Goal: Transaction & Acquisition: Purchase product/service

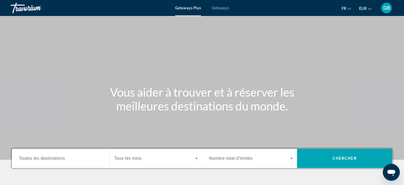
click at [49, 158] on span "Toutes les destinations" at bounding box center [42, 158] width 46 height 5
click at [49, 158] on input "Destination Toutes les destinations" at bounding box center [61, 158] width 84 height 6
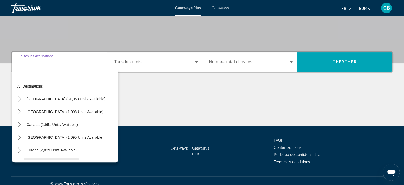
scroll to position [102, 0]
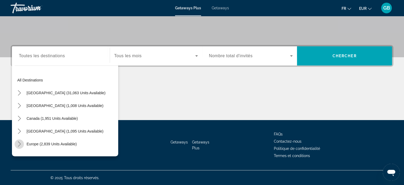
click at [17, 144] on icon "Toggle Europe (2,839 units available) submenu" at bounding box center [19, 143] width 5 height 5
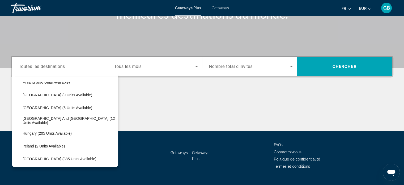
scroll to position [102, 0]
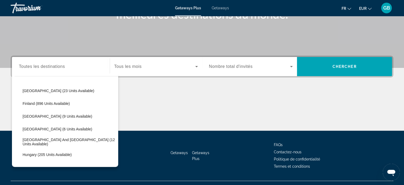
click at [52, 66] on span "Toutes les destinations" at bounding box center [42, 66] width 46 height 5
click at [52, 66] on input "Destination Toutes les destinations" at bounding box center [61, 66] width 84 height 6
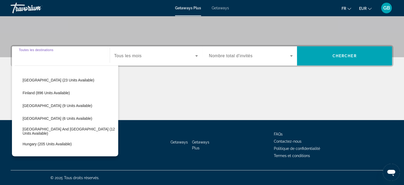
click at [47, 53] on input "Destination Toutes les destinations" at bounding box center [61, 56] width 84 height 6
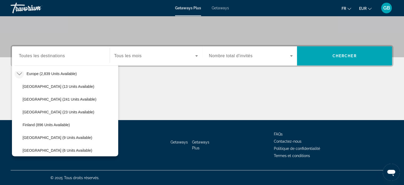
scroll to position [45, 0]
click at [19, 96] on icon "Toggle Europe (2,839 units available) submenu" at bounding box center [19, 98] width 5 height 5
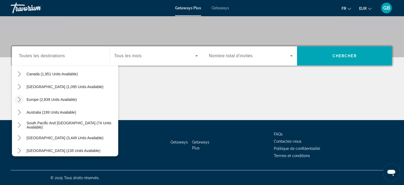
scroll to position [35, 0]
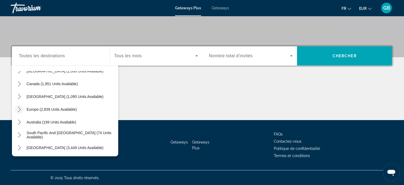
click at [18, 107] on icon "Toggle Europe (2,839 units available) submenu" at bounding box center [19, 109] width 5 height 5
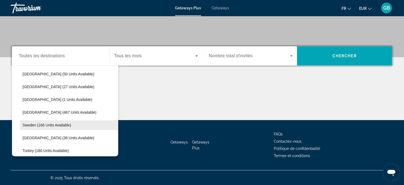
scroll to position [211, 0]
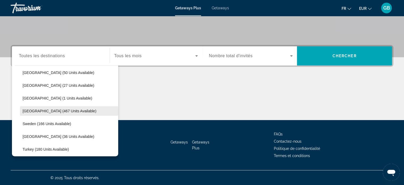
click at [34, 108] on span "Select destination: Spain (467 units available)" at bounding box center [69, 110] width 98 height 13
type input "**********"
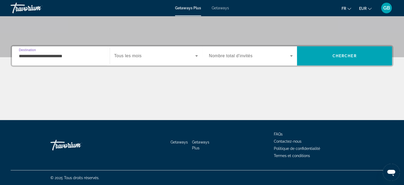
click at [130, 55] on span "Tous les mois" at bounding box center [127, 55] width 27 height 5
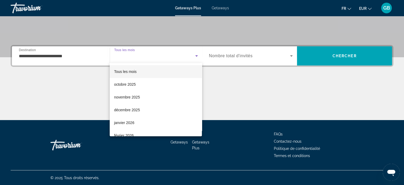
click at [162, 54] on div at bounding box center [202, 92] width 404 height 185
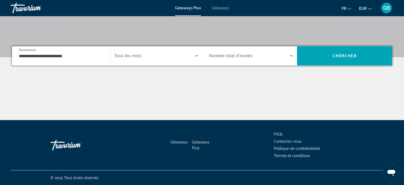
click at [136, 56] on span "Tous les mois" at bounding box center [127, 55] width 27 height 5
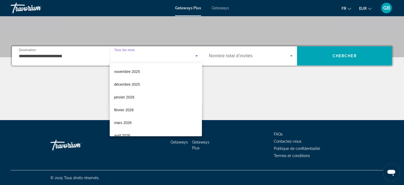
scroll to position [53, 0]
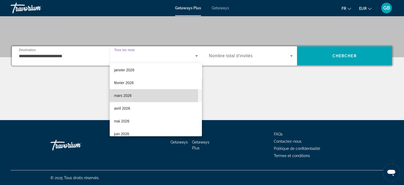
click at [120, 96] on span "mars 2026" at bounding box center [123, 95] width 18 height 6
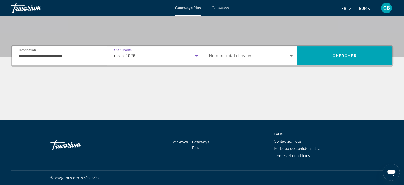
click at [220, 7] on span "Getaways" at bounding box center [220, 8] width 17 height 4
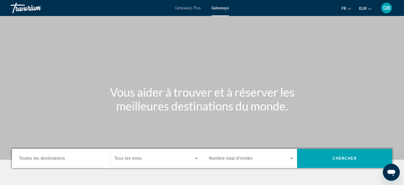
click at [60, 159] on span "Toutes les destinations" at bounding box center [42, 158] width 46 height 5
click at [60, 159] on input "Destination Toutes les destinations" at bounding box center [61, 158] width 84 height 6
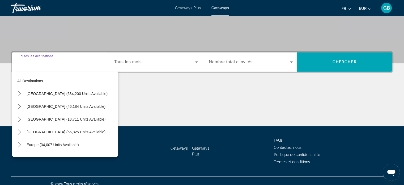
scroll to position [102, 0]
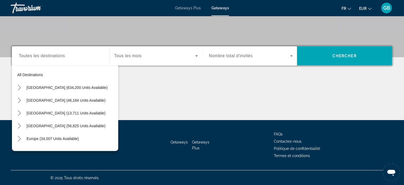
drag, startPoint x: 114, startPoint y: 74, endPoint x: 114, endPoint y: 88, distance: 14.4
click at [114, 88] on div "All destinations [GEOGRAPHIC_DATA] (634,200 units available) [GEOGRAPHIC_DATA] …" at bounding box center [67, 107] width 104 height 82
click at [17, 137] on icon "Toggle Europe (34,007 units available) submenu" at bounding box center [19, 138] width 5 height 5
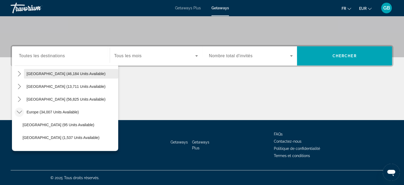
scroll to position [25, 0]
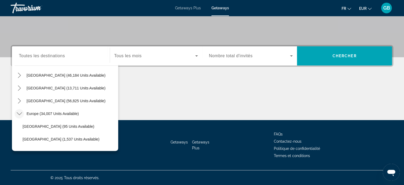
click at [143, 60] on div "Search widget" at bounding box center [156, 55] width 84 height 15
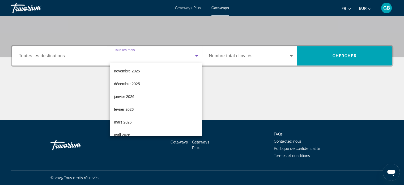
scroll to position [32, 0]
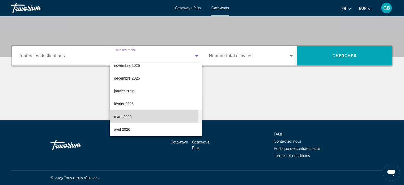
click at [139, 116] on mat-option "mars 2026" at bounding box center [156, 116] width 92 height 13
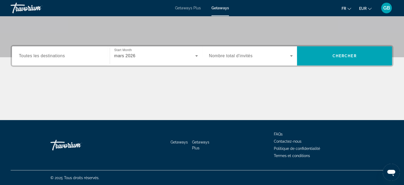
click at [63, 56] on span "Toutes les destinations" at bounding box center [42, 55] width 46 height 5
click at [63, 56] on input "Destination Toutes les destinations" at bounding box center [61, 56] width 84 height 6
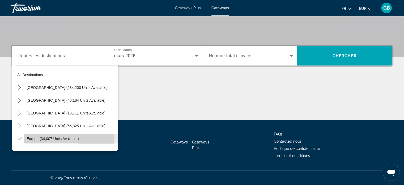
click at [29, 136] on span "Europe (34,007 units available)" at bounding box center [53, 138] width 52 height 4
type input "**********"
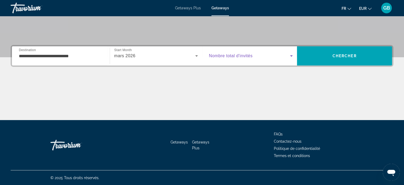
click at [292, 54] on icon "Search widget" at bounding box center [291, 56] width 6 height 6
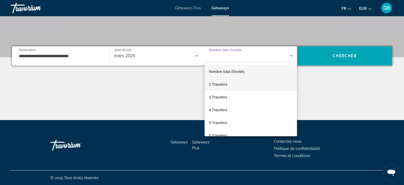
click at [219, 83] on span "2 Travelers" at bounding box center [218, 84] width 18 height 6
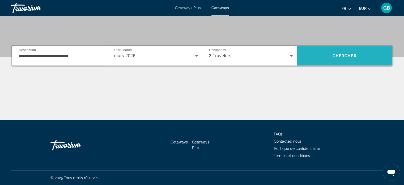
click at [355, 51] on span "Search" at bounding box center [344, 55] width 95 height 13
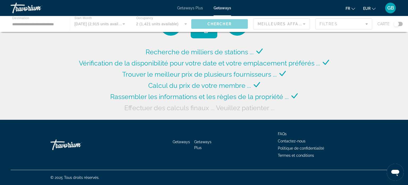
click at [402, 24] on div "Main content" at bounding box center [204, 24] width 408 height 16
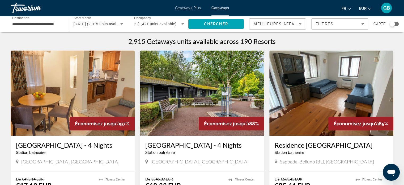
click at [396, 24] on div "Search widget" at bounding box center [394, 24] width 9 height 4
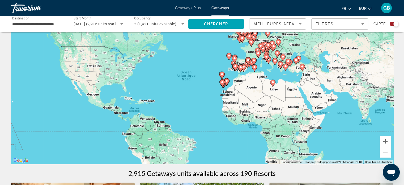
scroll to position [48, 0]
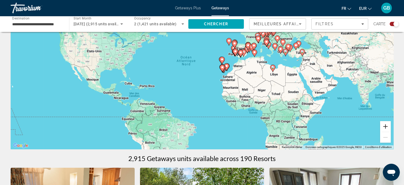
click at [386, 127] on button "Zoom avant" at bounding box center [385, 126] width 11 height 11
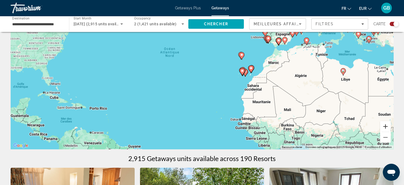
click at [386, 127] on button "Zoom avant" at bounding box center [385, 126] width 11 height 11
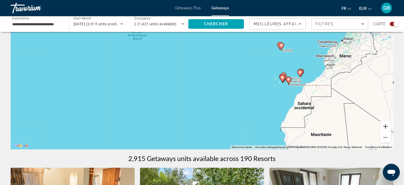
click at [386, 127] on button "Zoom avant" at bounding box center [385, 126] width 11 height 11
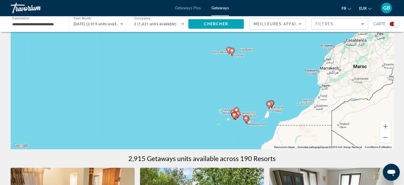
drag, startPoint x: 344, startPoint y: 106, endPoint x: 213, endPoint y: 131, distance: 134.1
click at [213, 131] on div "Pour activer le glissement avec le clavier, appuyez sur Alt+Entrée. Une fois ce…" at bounding box center [202, 68] width 383 height 159
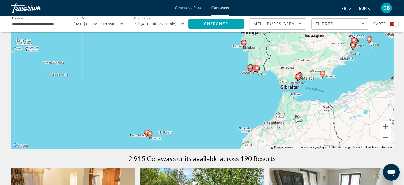
drag, startPoint x: 358, startPoint y: 75, endPoint x: 273, endPoint y: 167, distance: 124.9
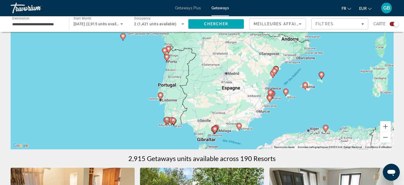
drag, startPoint x: 256, startPoint y: 108, endPoint x: 172, endPoint y: 153, distance: 95.1
click at [384, 127] on button "Zoom avant" at bounding box center [385, 126] width 11 height 11
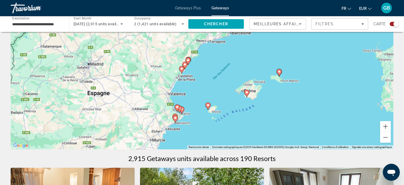
drag, startPoint x: 337, startPoint y: 93, endPoint x: 173, endPoint y: 80, distance: 163.9
click at [173, 80] on div "Pour activer le glissement avec le clavier, appuyez sur Alt+Entrée. Une fois ce…" at bounding box center [202, 68] width 383 height 159
click at [387, 127] on button "Zoom avant" at bounding box center [385, 126] width 11 height 11
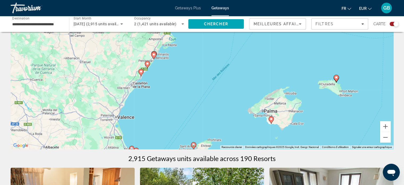
drag, startPoint x: 357, startPoint y: 120, endPoint x: 326, endPoint y: 112, distance: 32.4
click at [326, 112] on div "Pour activer le glissement avec le clavier, appuyez sur Alt+Entrée. Une fois ce…" at bounding box center [202, 68] width 383 height 159
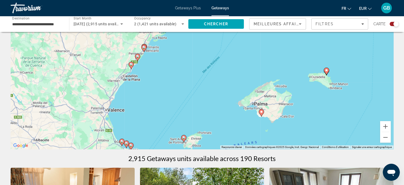
drag, startPoint x: 326, startPoint y: 112, endPoint x: 325, endPoint y: 108, distance: 3.4
click at [325, 108] on div "Pour activer le glissement avec le clavier, appuyez sur Alt+Entrée. Une fois ce…" at bounding box center [202, 68] width 383 height 159
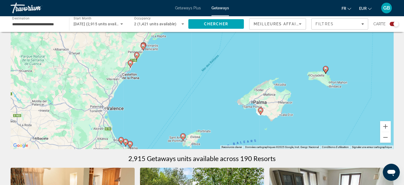
click at [324, 106] on div "Pour activer le glissement avec le clavier, appuyez sur Alt+Entrée. Une fois ce…" at bounding box center [202, 68] width 383 height 159
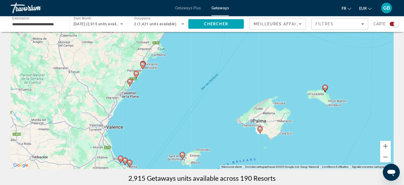
scroll to position [27, 0]
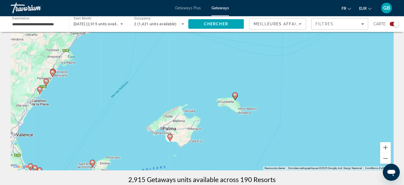
drag, startPoint x: 321, startPoint y: 141, endPoint x: 231, endPoint y: 147, distance: 91.1
click at [231, 147] on div "Pour activer le glissement avec le clavier, appuyez sur Alt+Entrée. Une fois ce…" at bounding box center [202, 89] width 383 height 159
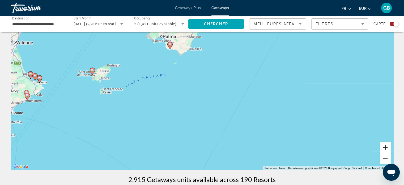
click at [385, 149] on button "Zoom avant" at bounding box center [385, 147] width 11 height 11
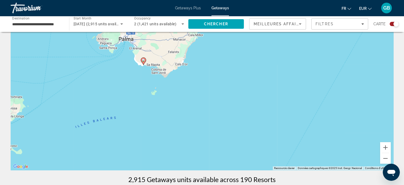
drag, startPoint x: 326, startPoint y: 129, endPoint x: 330, endPoint y: 197, distance: 68.1
click at [330, 158] on html "**********" at bounding box center [202, 65] width 404 height 185
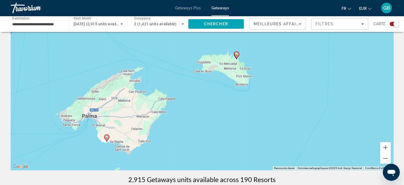
drag, startPoint x: 306, startPoint y: 116, endPoint x: 271, endPoint y: 186, distance: 78.7
click at [271, 158] on html "**********" at bounding box center [202, 65] width 404 height 185
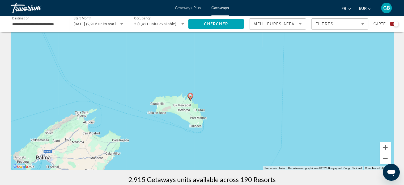
drag, startPoint x: 320, startPoint y: 93, endPoint x: 281, endPoint y: 133, distance: 56.0
click at [281, 133] on div "Pour activer le glissement avec le clavier, appuyez sur Alt+Entrée. Une fois ce…" at bounding box center [202, 89] width 383 height 159
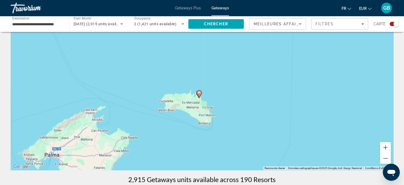
click at [199, 93] on image "Main content" at bounding box center [199, 92] width 3 height 3
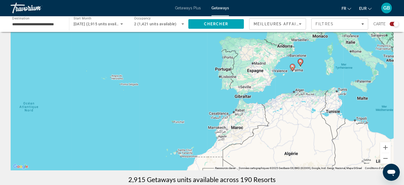
drag, startPoint x: 142, startPoint y: 100, endPoint x: 240, endPoint y: 70, distance: 102.7
click at [240, 70] on div "Pour activer le glissement avec le clavier, appuyez sur Alt+Entrée. Une fois ce…" at bounding box center [202, 89] width 383 height 159
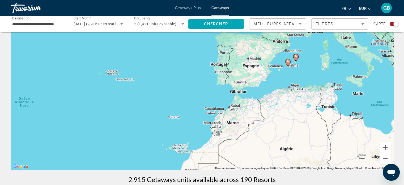
click at [240, 70] on div "Pour activer le glissement avec le clavier, appuyez sur Alt+Entrée. Une fois ce…" at bounding box center [202, 89] width 383 height 159
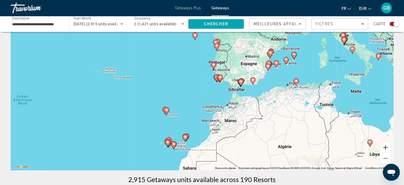
click at [385, 145] on button "Zoom avant" at bounding box center [385, 147] width 11 height 11
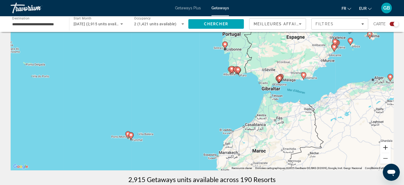
click at [385, 145] on button "Zoom avant" at bounding box center [385, 147] width 11 height 11
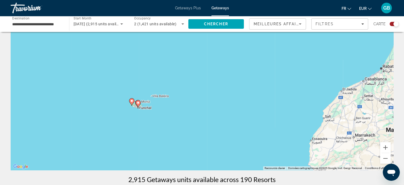
drag, startPoint x: 196, startPoint y: 130, endPoint x: 277, endPoint y: 42, distance: 120.5
click at [277, 42] on div "Pour activer le glissement avec le clavier, appuyez sur Alt+Entrée. Une fois ce…" at bounding box center [202, 89] width 383 height 159
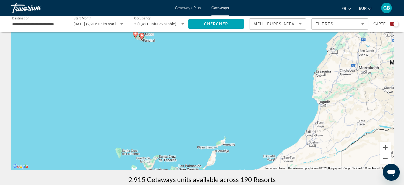
drag, startPoint x: 224, startPoint y: 134, endPoint x: 230, endPoint y: 57, distance: 76.8
click at [230, 57] on div "Pour activer le glissement avec le clavier, appuyez sur Alt+Entrée. Une fois ce…" at bounding box center [202, 89] width 383 height 159
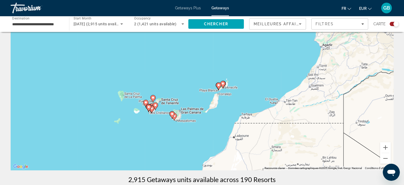
drag, startPoint x: 262, startPoint y: 136, endPoint x: 263, endPoint y: 92, distance: 43.6
click at [263, 92] on div "Pour activer le glissement avec le clavier, appuyez sur Alt+Entrée. Une fois ce…" at bounding box center [202, 89] width 383 height 159
click at [387, 146] on button "Zoom avant" at bounding box center [385, 147] width 11 height 11
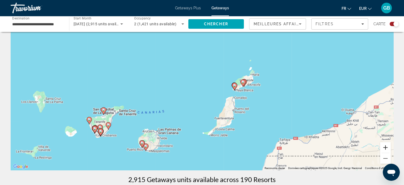
click at [386, 146] on button "Zoom avant" at bounding box center [385, 147] width 11 height 11
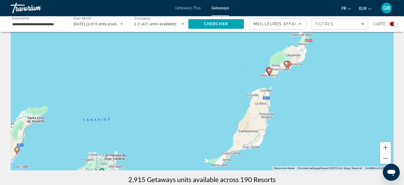
drag, startPoint x: 251, startPoint y: 137, endPoint x: 254, endPoint y: 120, distance: 17.0
click at [254, 120] on div "Pour activer le glissement avec le clavier, appuyez sur Alt+Entrée. Une fois ce…" at bounding box center [202, 89] width 383 height 159
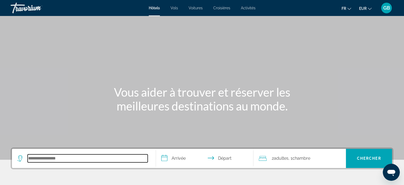
click at [61, 156] on input "Search hotel destination" at bounding box center [88, 158] width 120 height 8
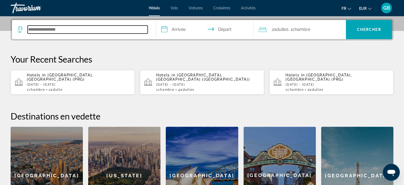
scroll to position [130, 0]
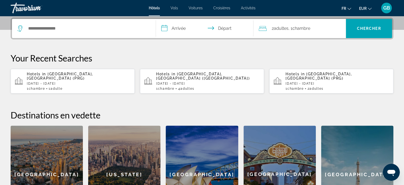
click at [58, 82] on p "Sun, 02 Nov - Tue, 11 Nov" at bounding box center [79, 84] width 104 height 4
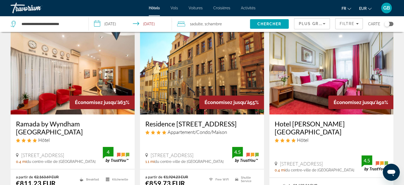
scroll to position [32, 0]
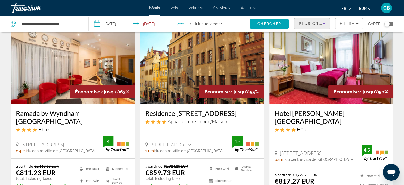
click at [325, 23] on icon "Sort by" at bounding box center [324, 23] width 3 height 1
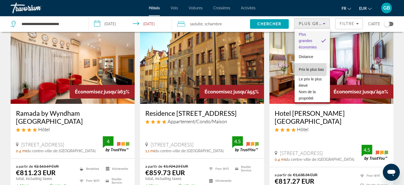
click at [301, 69] on span "Prix le plus bas" at bounding box center [311, 69] width 25 height 6
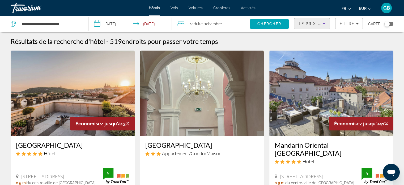
click at [324, 22] on icon "Sort by" at bounding box center [324, 23] width 6 height 6
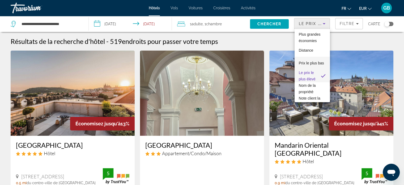
click at [306, 61] on span "Prix le plus bas" at bounding box center [311, 63] width 25 height 4
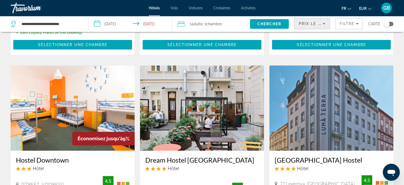
scroll to position [180, 0]
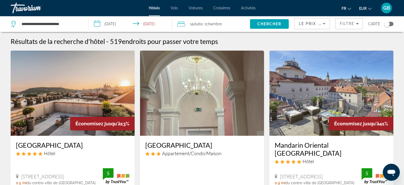
click at [324, 20] on div "Le prix le plus élevé" at bounding box center [312, 25] width 27 height 15
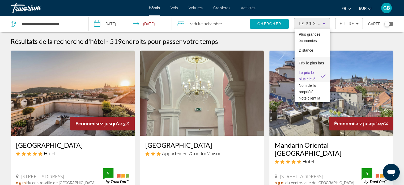
click at [301, 61] on span "Prix le plus bas" at bounding box center [311, 63] width 25 height 4
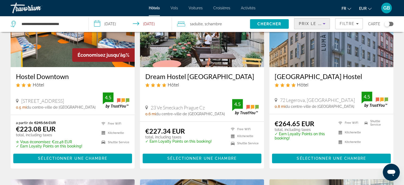
scroll to position [264, 0]
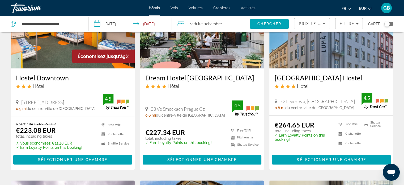
click at [48, 77] on h3 "Hostel Downtown" at bounding box center [72, 78] width 113 height 8
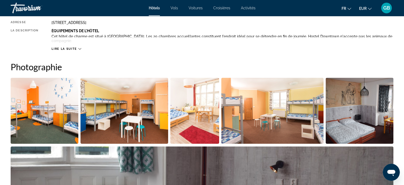
scroll to position [101, 0]
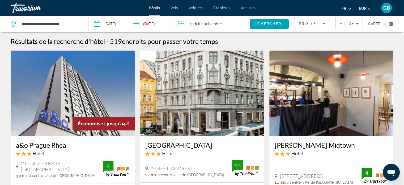
click at [68, 107] on img "Main content" at bounding box center [73, 92] width 124 height 85
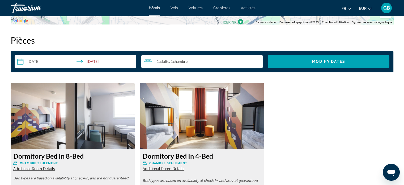
scroll to position [680, 0]
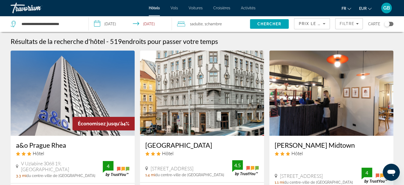
click at [190, 112] on img "Main content" at bounding box center [202, 92] width 124 height 85
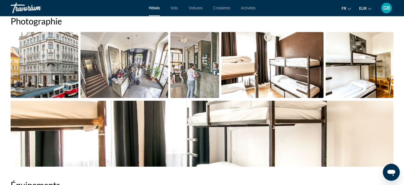
scroll to position [276, 0]
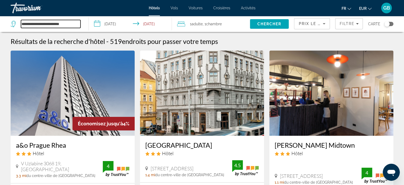
click at [79, 24] on input "**********" at bounding box center [51, 24] width 60 height 8
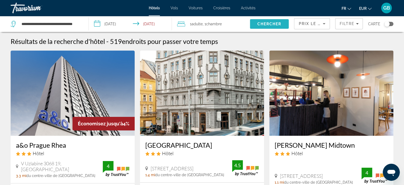
click at [274, 22] on span "Chercher" at bounding box center [269, 24] width 24 height 4
click at [274, 24] on span "Chercher" at bounding box center [269, 24] width 24 height 4
click at [84, 23] on app-destination-search "**********" at bounding box center [44, 24] width 89 height 16
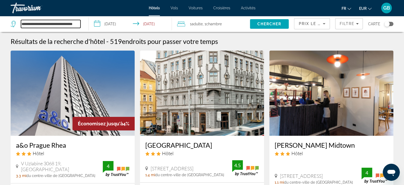
click at [73, 23] on input "**********" at bounding box center [51, 24] width 60 height 8
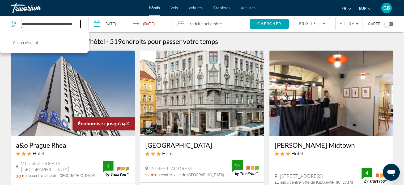
drag, startPoint x: 73, startPoint y: 24, endPoint x: 36, endPoint y: 26, distance: 36.7
click at [36, 26] on input "**********" at bounding box center [51, 24] width 60 height 8
type input "**********"
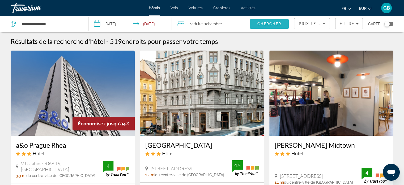
click at [273, 24] on span "Chercher" at bounding box center [269, 24] width 24 height 4
click at [273, 22] on span "Chercher" at bounding box center [269, 24] width 24 height 4
